Goal: Information Seeking & Learning: Compare options

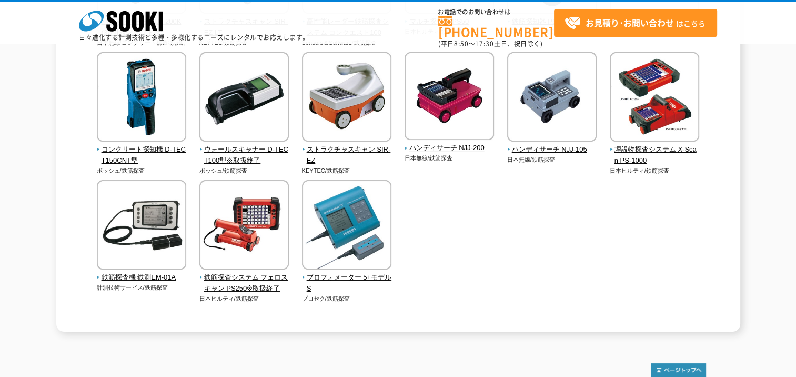
scroll to position [526, 0]
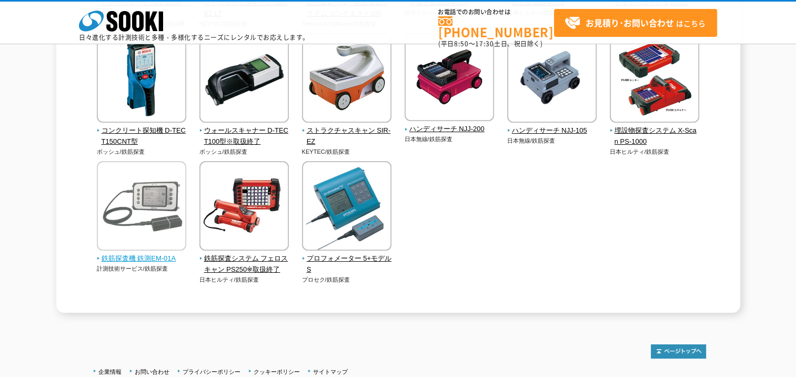
click at [160, 240] on img at bounding box center [141, 207] width 89 height 92
click at [167, 252] on img at bounding box center [141, 207] width 89 height 92
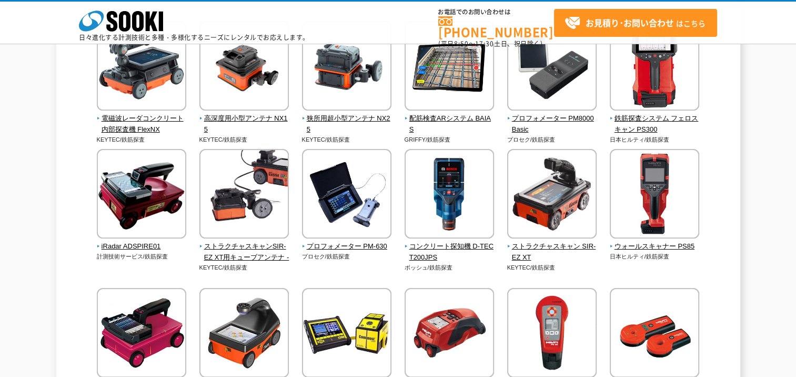
scroll to position [105, 0]
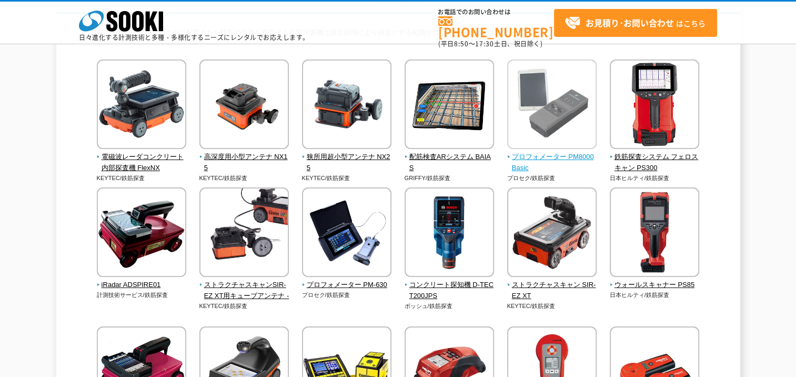
click at [554, 157] on span "プロフォメーター PM8000Basic" at bounding box center [552, 162] width 90 height 22
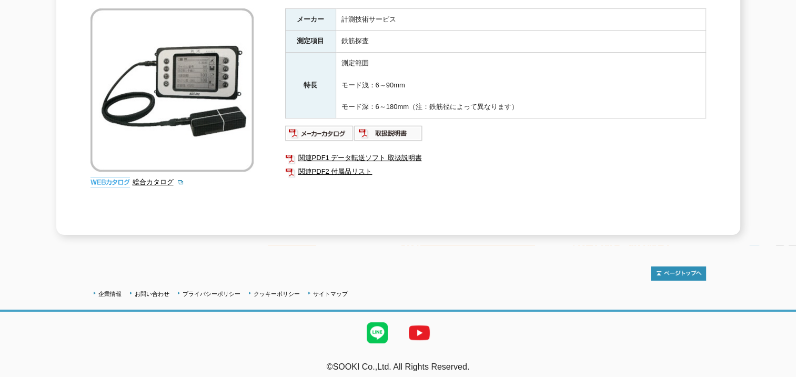
scroll to position [187, 0]
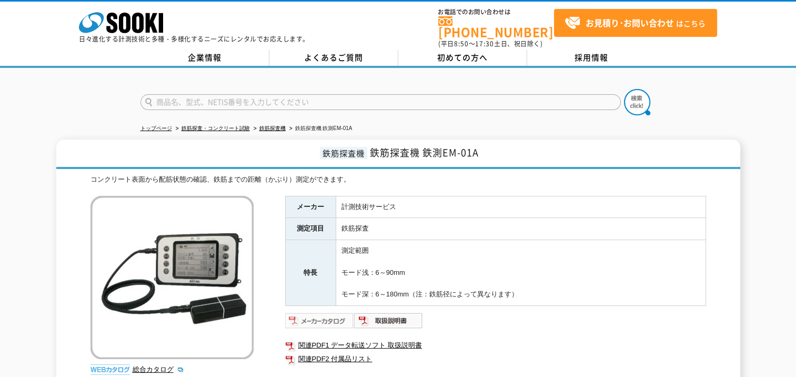
click at [321, 314] on img at bounding box center [319, 320] width 69 height 17
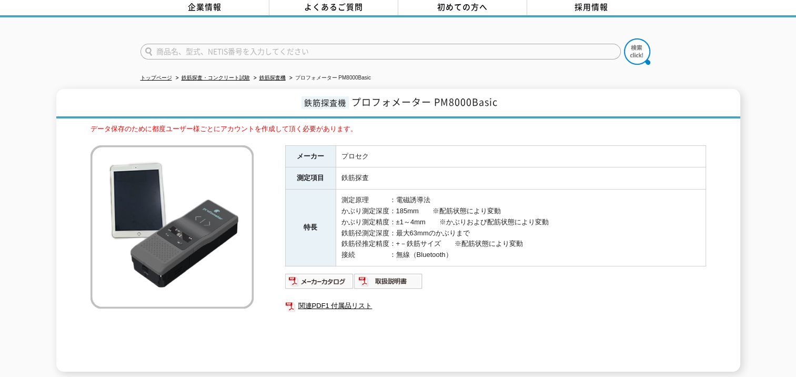
scroll to position [53, 0]
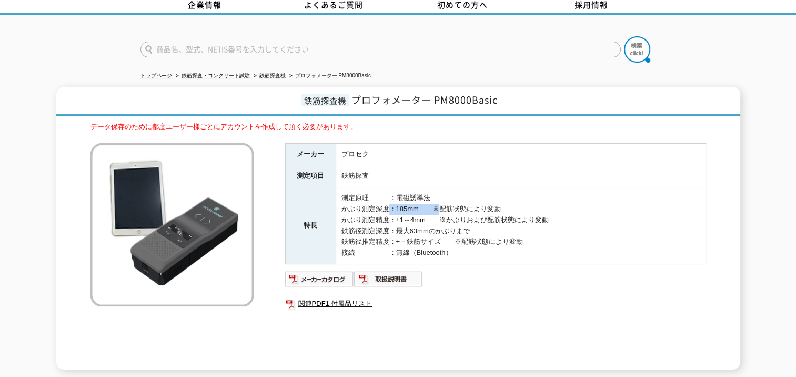
drag, startPoint x: 379, startPoint y: 204, endPoint x: 435, endPoint y: 204, distance: 56.8
click at [435, 204] on td "測定原理　　　：電磁誘導法 かぶり測定深度：185mm　　※配筋状態により変動 かぶり測定精度：±1～4mm　　※かぶりおよび配筋状態により変動 鉄筋径測定深…" at bounding box center [521, 225] width 370 height 77
drag, startPoint x: 435, startPoint y: 204, endPoint x: 415, endPoint y: 207, distance: 20.8
click at [415, 207] on td "測定原理　　　：電磁誘導法 かぶり測定深度：185mm　　※配筋状態により変動 かぶり測定精度：±1～4mm　　※かぶりおよび配筋状態により変動 鉄筋径測定深…" at bounding box center [521, 225] width 370 height 77
click at [417, 217] on td "測定原理　　　：電磁誘導法 かぶり測定深度：185mm　　※配筋状態により変動 かぶり測定精度：±1～4mm　　※かぶりおよび配筋状態により変動 鉄筋径測定深…" at bounding box center [521, 225] width 370 height 77
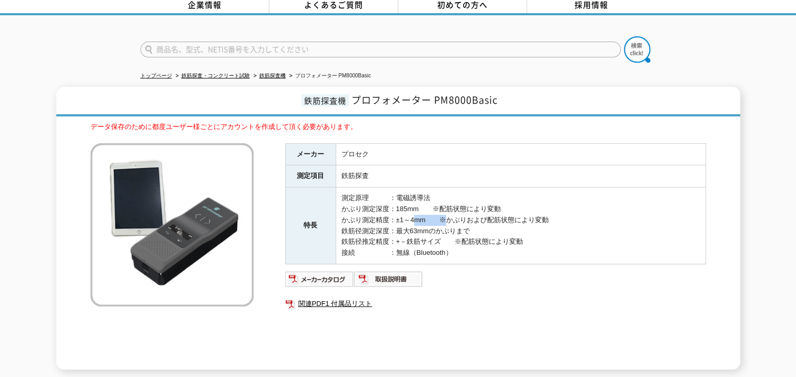
click at [417, 217] on td "測定原理　　　：電磁誘導法 かぶり測定深度：185mm　　※配筋状態により変動 かぶり測定精度：±1～4mm　　※かぶりおよび配筋状態により変動 鉄筋径測定深…" at bounding box center [521, 225] width 370 height 77
click at [416, 217] on td "測定原理　　　：電磁誘導法 かぶり測定深度：185mm　　※配筋状態により変動 かぶり測定精度：±1～4mm　　※かぶりおよび配筋状態により変動 鉄筋径測定深…" at bounding box center [521, 225] width 370 height 77
click at [328, 272] on img at bounding box center [319, 278] width 69 height 17
click at [524, 239] on td "測定原理　　　：電磁誘導法 かぶり測定深度：185mm　　※配筋状態により変動 かぶり測定精度：±1～4mm　　※かぶりおよび配筋状態により変動 鉄筋径測定深…" at bounding box center [521, 225] width 370 height 77
drag, startPoint x: 423, startPoint y: 225, endPoint x: 424, endPoint y: 236, distance: 11.2
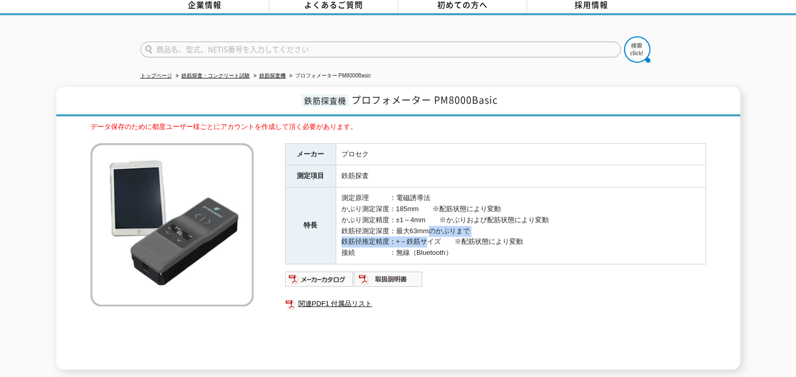
click at [424, 236] on td "測定原理　　　：電磁誘導法 かぶり測定深度：185mm　　※配筋状態により変動 かぶり測定精度：±1～4mm　　※かぶりおよび配筋状態により変動 鉄筋径測定深…" at bounding box center [521, 225] width 370 height 77
click at [408, 234] on td "測定原理　　　：電磁誘導法 かぶり測定深度：185mm　　※配筋状態により変動 かぶり測定精度：±1～4mm　　※かぶりおよび配筋状態により変動 鉄筋径測定深…" at bounding box center [521, 225] width 370 height 77
click at [389, 223] on td "測定原理　　　：電磁誘導法 かぶり測定深度：185mm　　※配筋状態により変動 かぶり測定精度：±1～4mm　　※かぶりおよび配筋状態により変動 鉄筋径測定深…" at bounding box center [521, 225] width 370 height 77
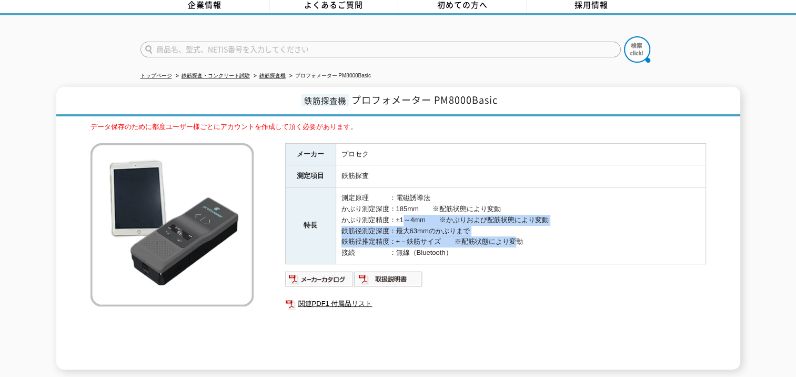
drag, startPoint x: 400, startPoint y: 210, endPoint x: 512, endPoint y: 229, distance: 114.0
click at [512, 229] on td "測定原理　　　：電磁誘導法 かぶり測定深度：185mm　　※配筋状態により変動 かぶり測定精度：±1～4mm　　※かぶりおよび配筋状態により変動 鉄筋径測定深…" at bounding box center [521, 225] width 370 height 77
click at [469, 229] on td "測定原理　　　：電磁誘導法 かぶり測定深度：185mm　　※配筋状態により変動 かぶり測定精度：±1～4mm　　※かぶりおよび配筋状態により変動 鉄筋径測定深…" at bounding box center [521, 225] width 370 height 77
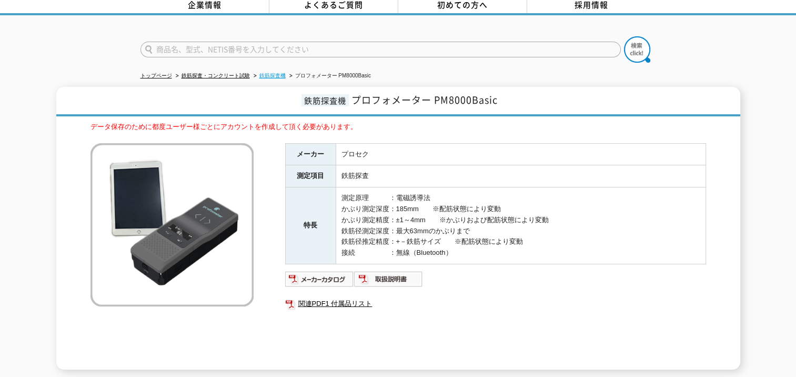
click at [273, 73] on link "鉄筋探査機" at bounding box center [272, 76] width 26 height 6
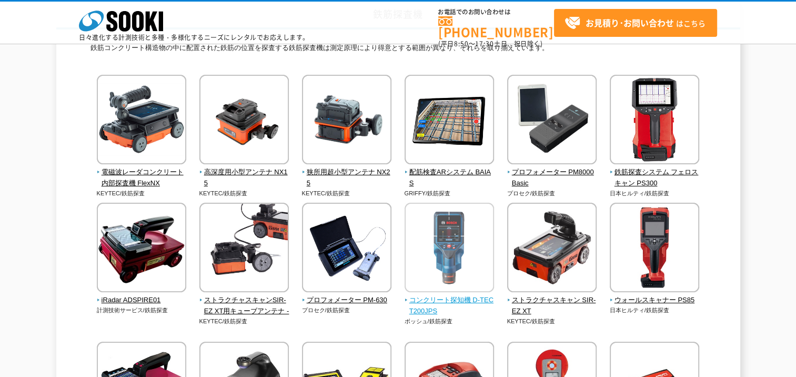
scroll to position [105, 0]
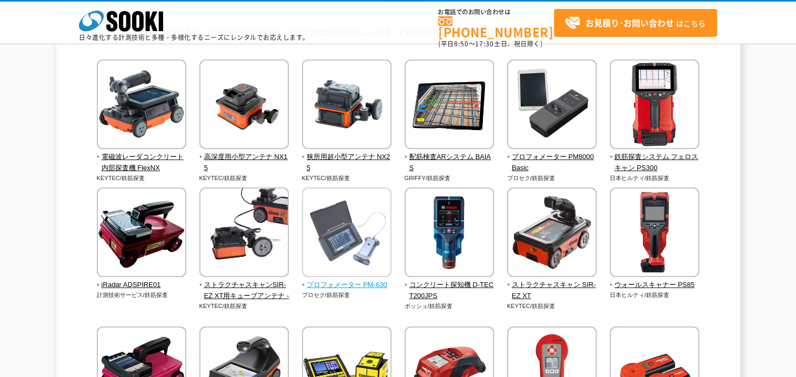
click at [374, 285] on span "プロフォメーター PM-630" at bounding box center [347, 284] width 90 height 11
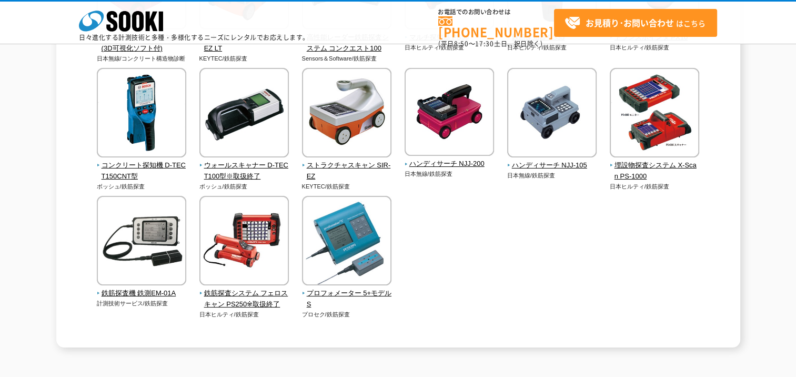
scroll to position [473, 0]
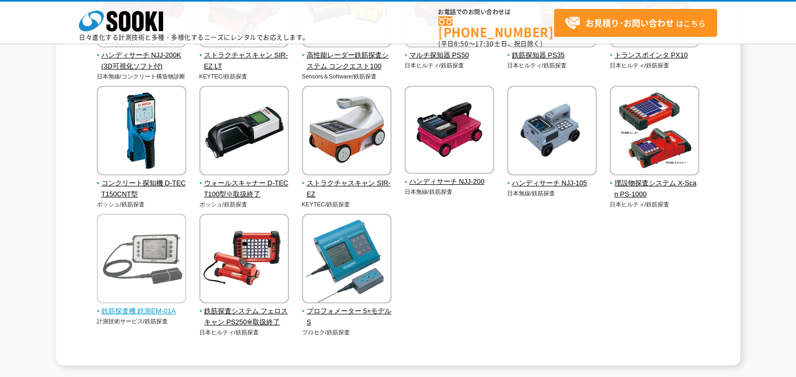
click at [154, 275] on img at bounding box center [141, 260] width 89 height 92
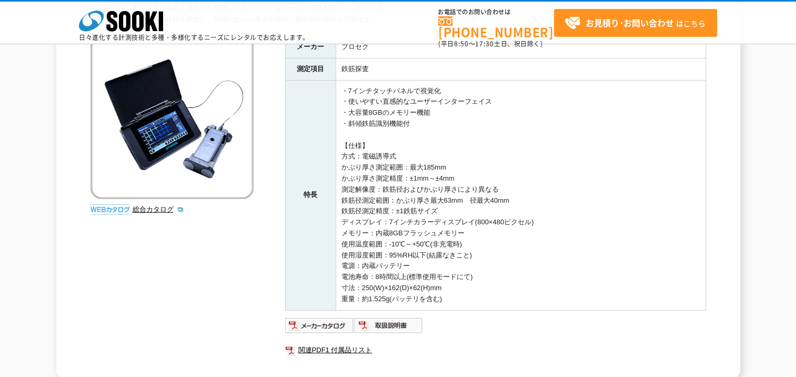
scroll to position [166, 0]
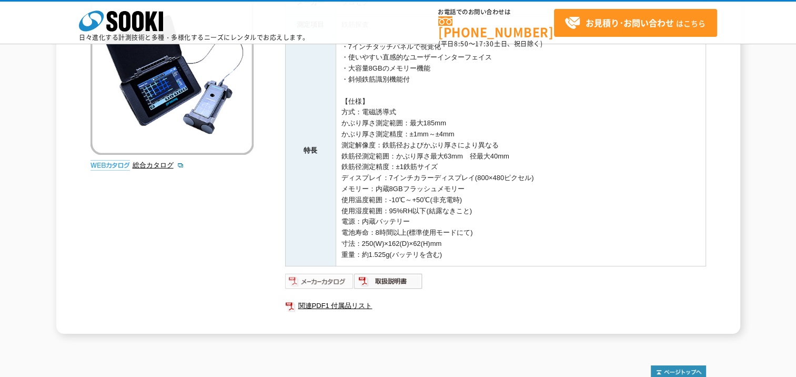
click at [339, 282] on img at bounding box center [319, 280] width 69 height 17
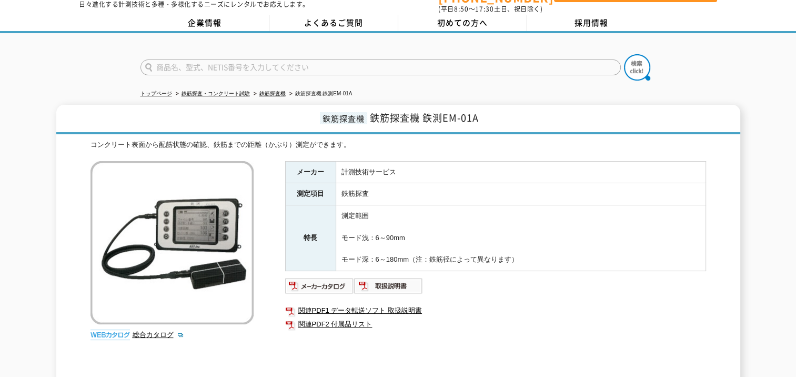
scroll to position [53, 0]
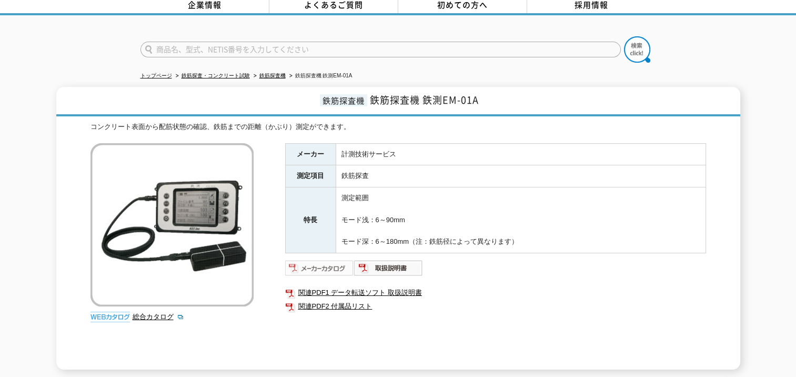
click at [332, 265] on img at bounding box center [319, 267] width 69 height 17
click at [273, 73] on link "鉄筋探査機" at bounding box center [272, 76] width 26 height 6
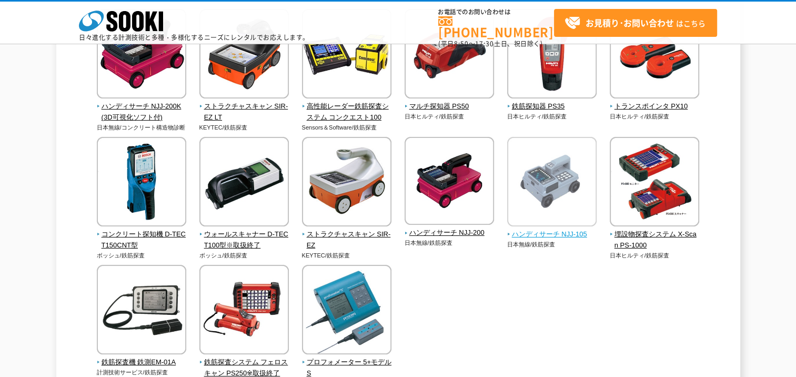
scroll to position [526, 0]
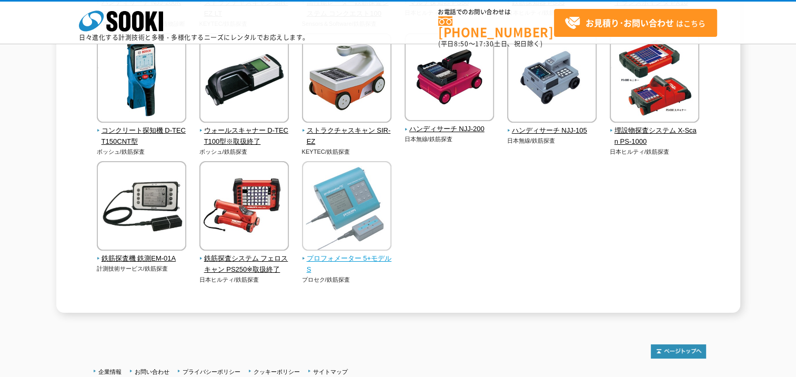
click at [311, 206] on img at bounding box center [346, 207] width 89 height 92
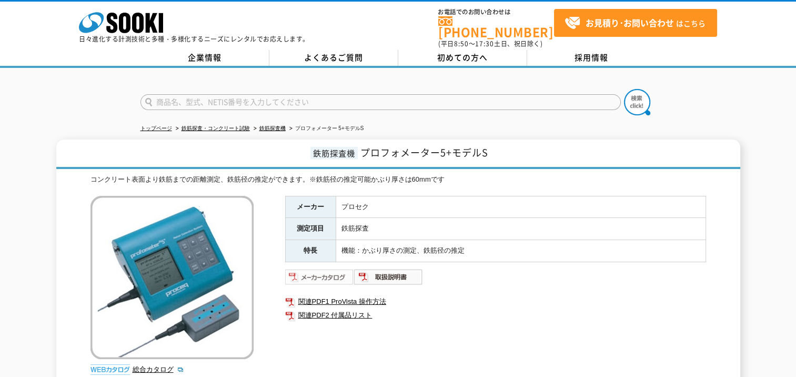
click at [337, 273] on img at bounding box center [319, 276] width 69 height 17
click at [275, 125] on link "鉄筋探査機" at bounding box center [272, 128] width 26 height 6
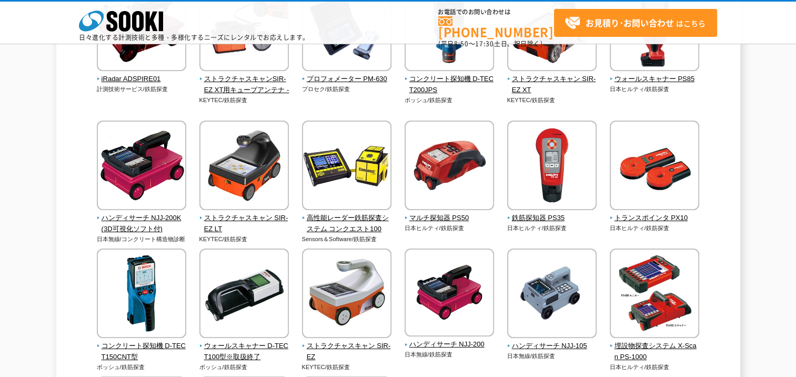
scroll to position [296, 0]
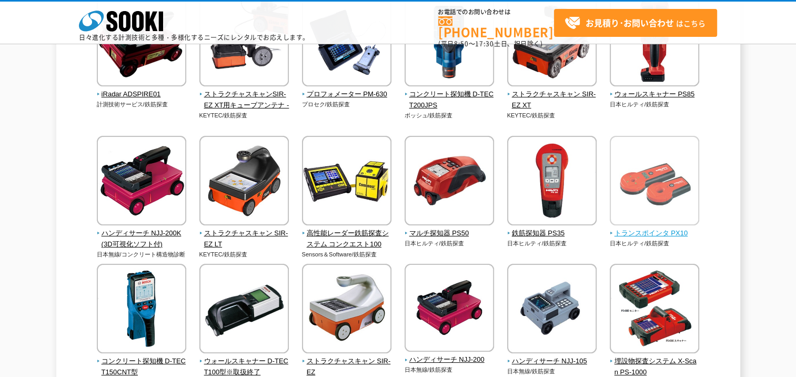
click at [648, 212] on img at bounding box center [654, 182] width 89 height 92
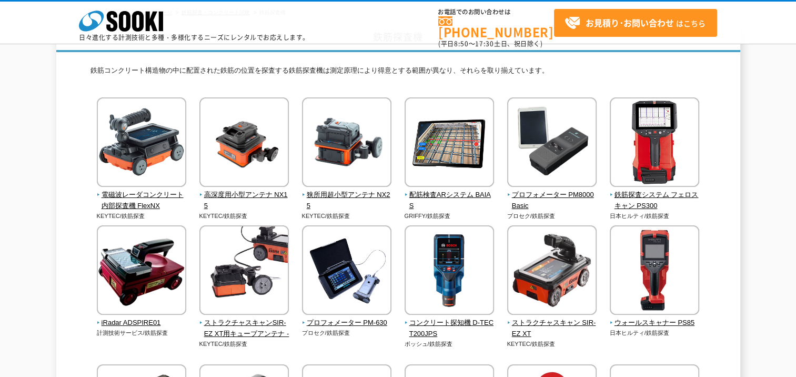
scroll to position [85, 0]
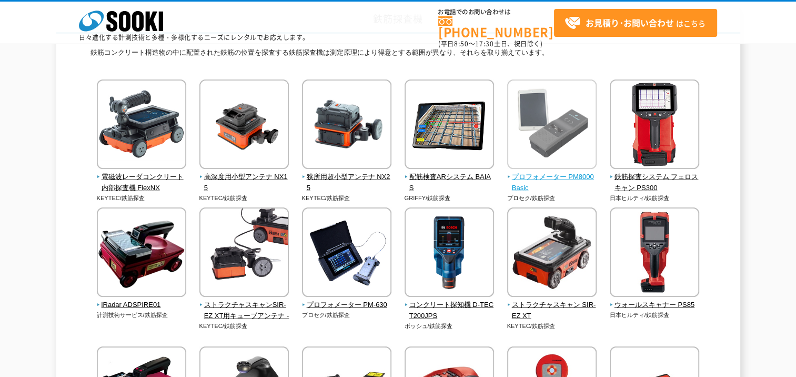
click at [575, 128] on img at bounding box center [551, 125] width 89 height 92
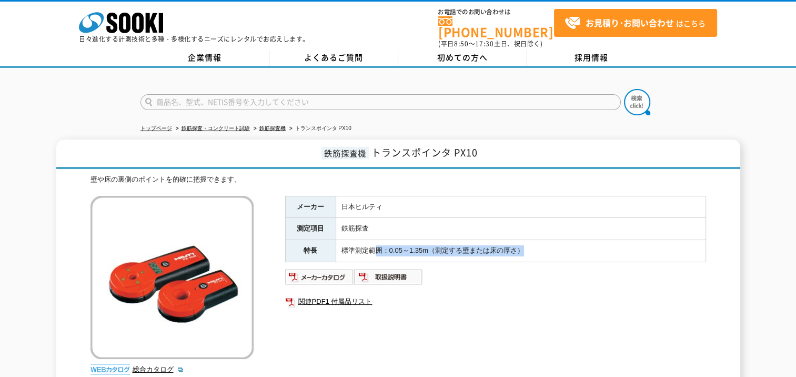
drag, startPoint x: 376, startPoint y: 245, endPoint x: 548, endPoint y: 240, distance: 172.6
click at [548, 240] on td "標準測定範囲：0.05～1.35m（測定する壁または床の厚さ）" at bounding box center [521, 251] width 370 height 22
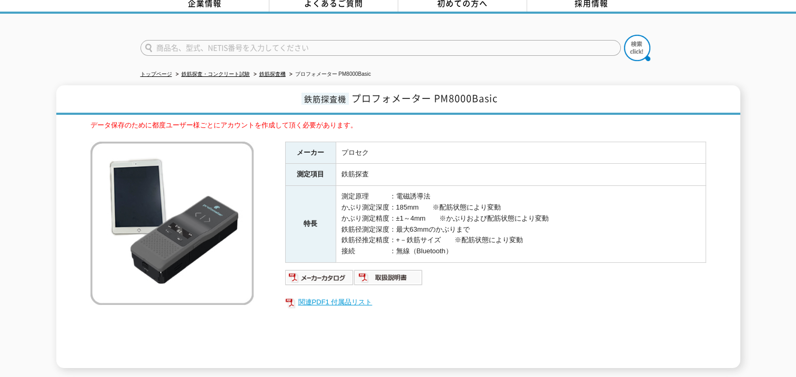
scroll to position [158, 0]
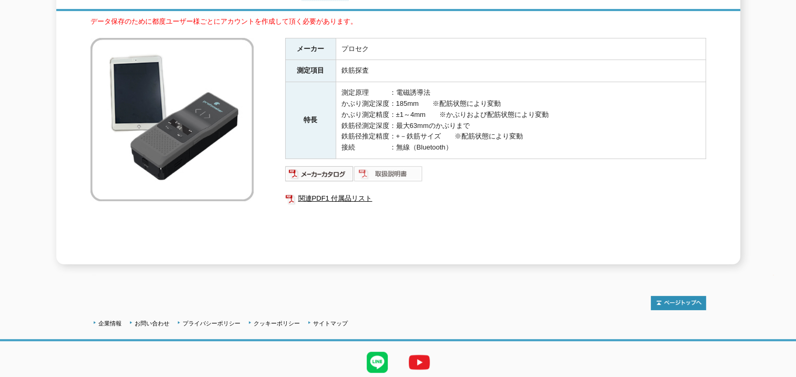
click at [410, 166] on img at bounding box center [388, 173] width 69 height 17
